Goal: Information Seeking & Learning: Learn about a topic

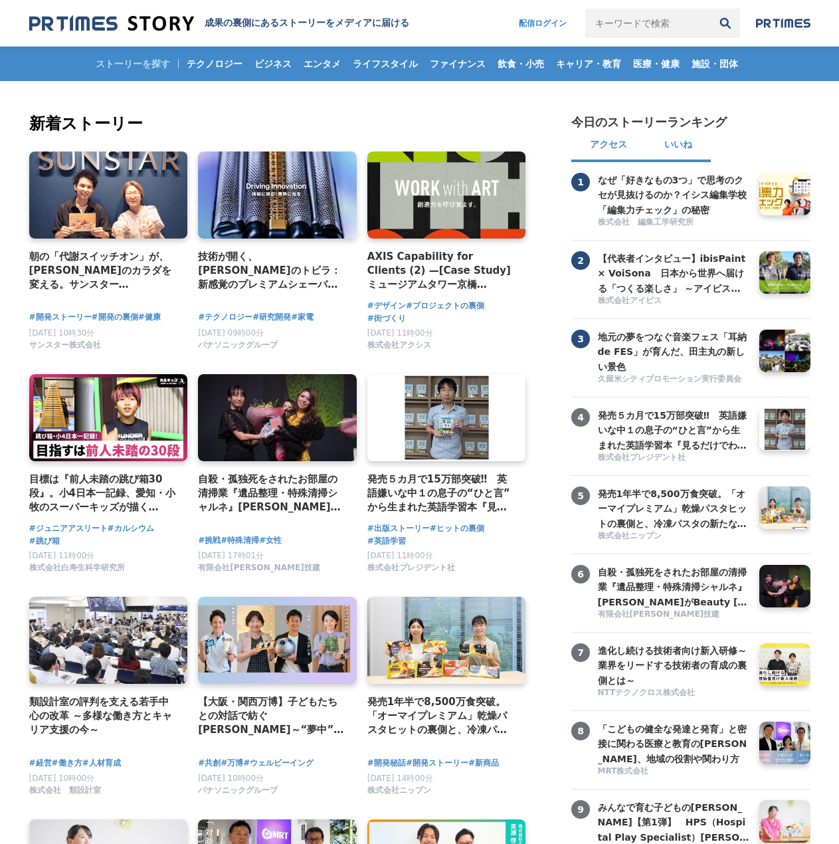
click at [677, 141] on button "いいね" at bounding box center [678, 146] width 65 height 32
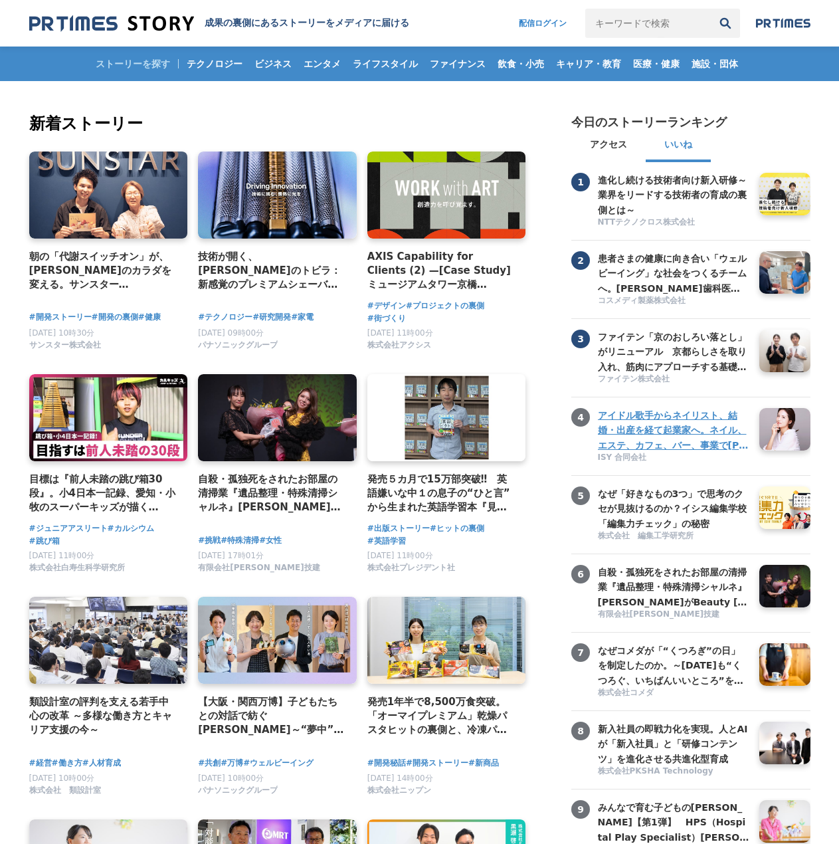
click at [648, 449] on h3 "アイドル歌手からネイリスト、結婚・出産を経て起業家へ。ネイル、エステ、カフェ、バー、事業で[PERSON_NAME]のまちを盛り上げたい" at bounding box center [673, 430] width 151 height 45
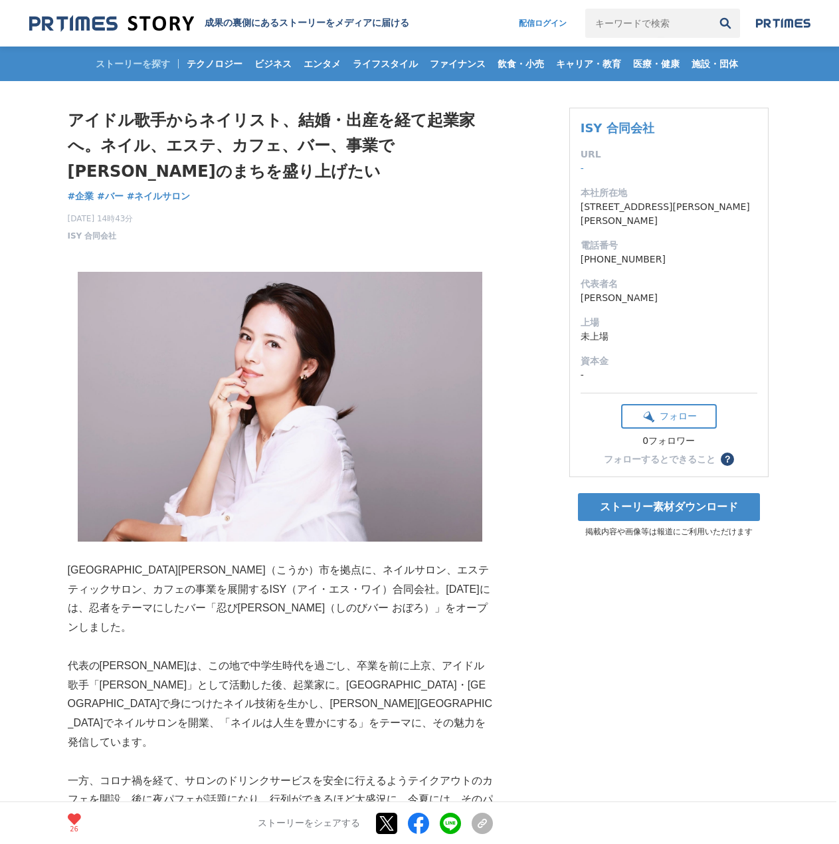
drag, startPoint x: 61, startPoint y: 234, endPoint x: 120, endPoint y: 234, distance: 59.1
click at [130, 234] on p "2025年9月20日 14時43分 ISY 合同会社" at bounding box center [101, 227] width 66 height 29
drag, startPoint x: 133, startPoint y: 236, endPoint x: 67, endPoint y: 238, distance: 65.8
click at [68, 238] on p "2025年9月20日 14時43分 ISY 合同会社" at bounding box center [101, 227] width 66 height 29
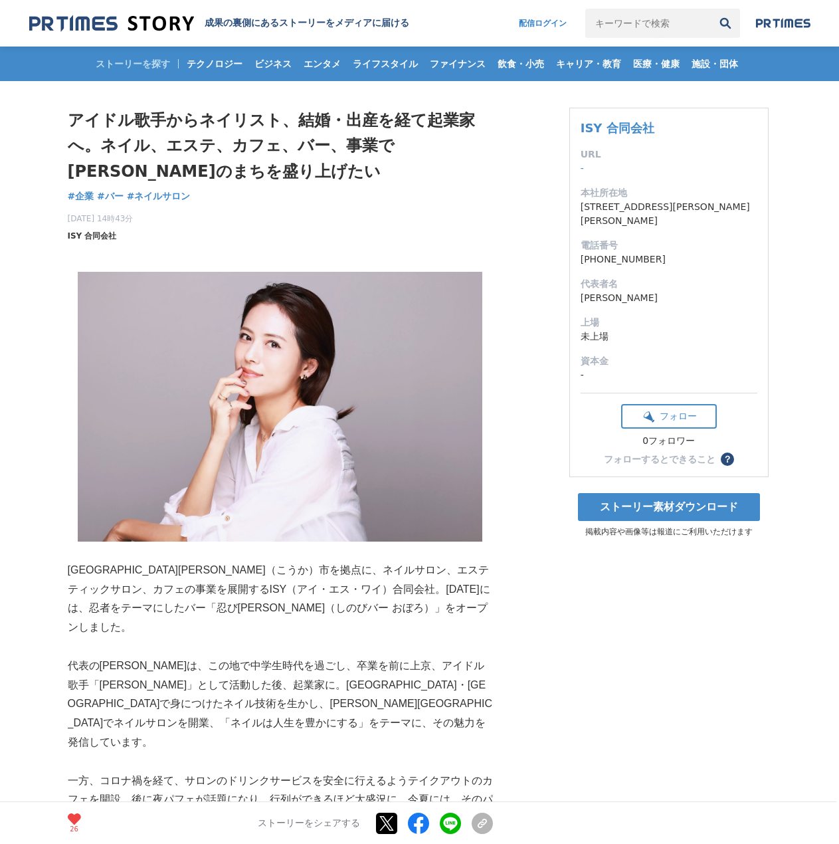
copy span "ISY 合同会社"
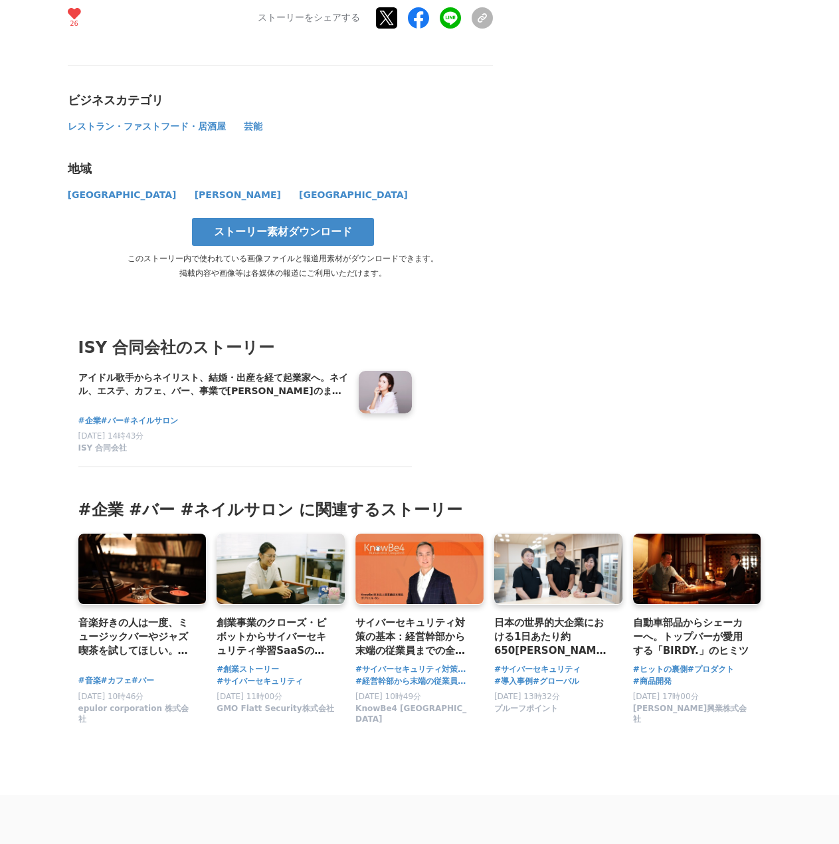
scroll to position [6852, 0]
